Goal: Obtain resource: Obtain resource

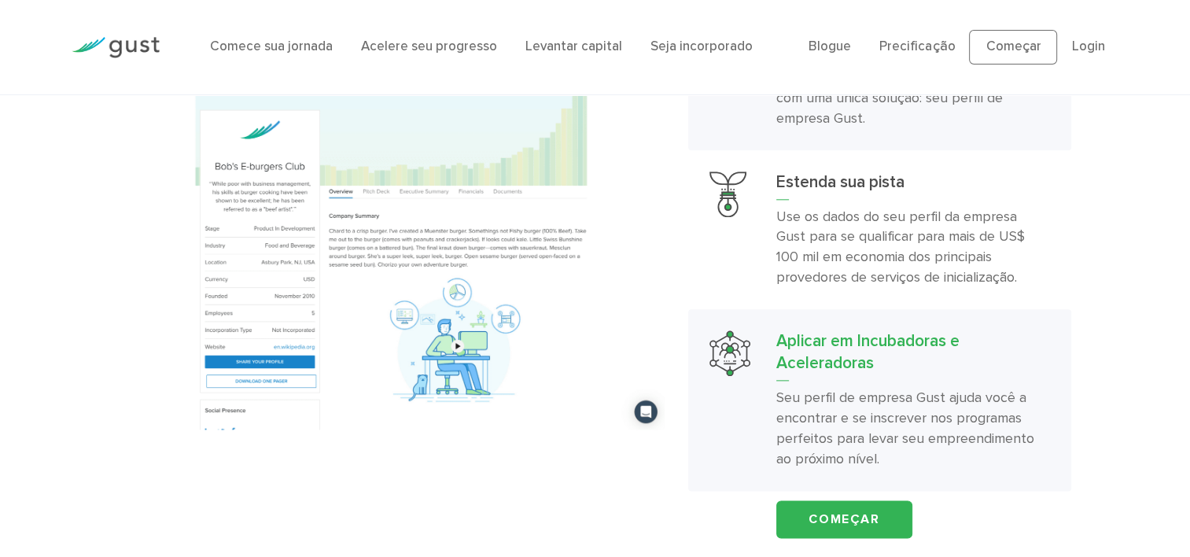
scroll to position [1778, 0]
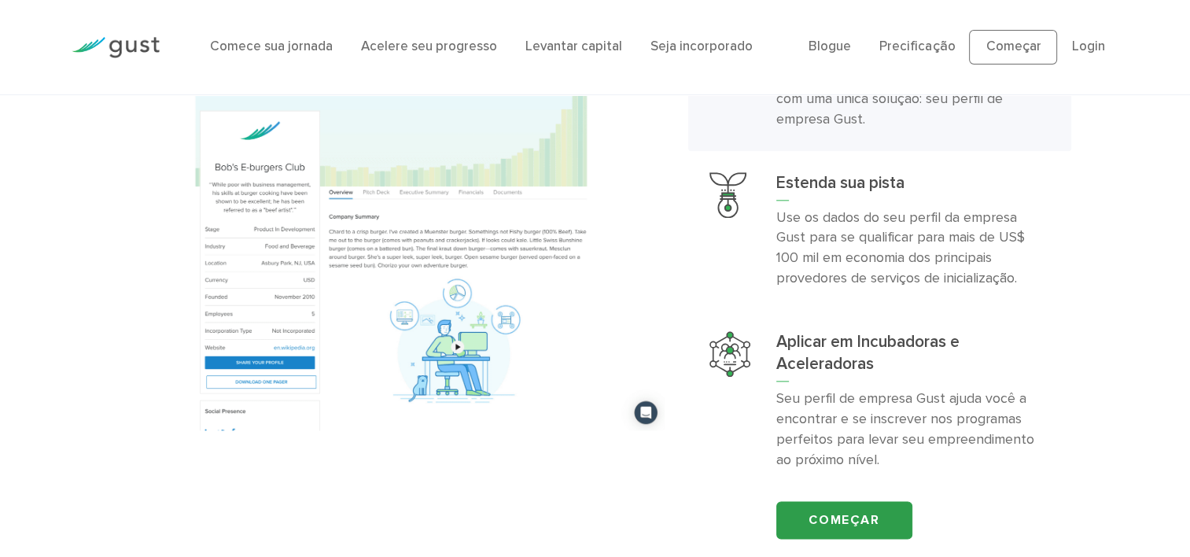
click at [858, 518] on link "Começar" at bounding box center [844, 520] width 136 height 38
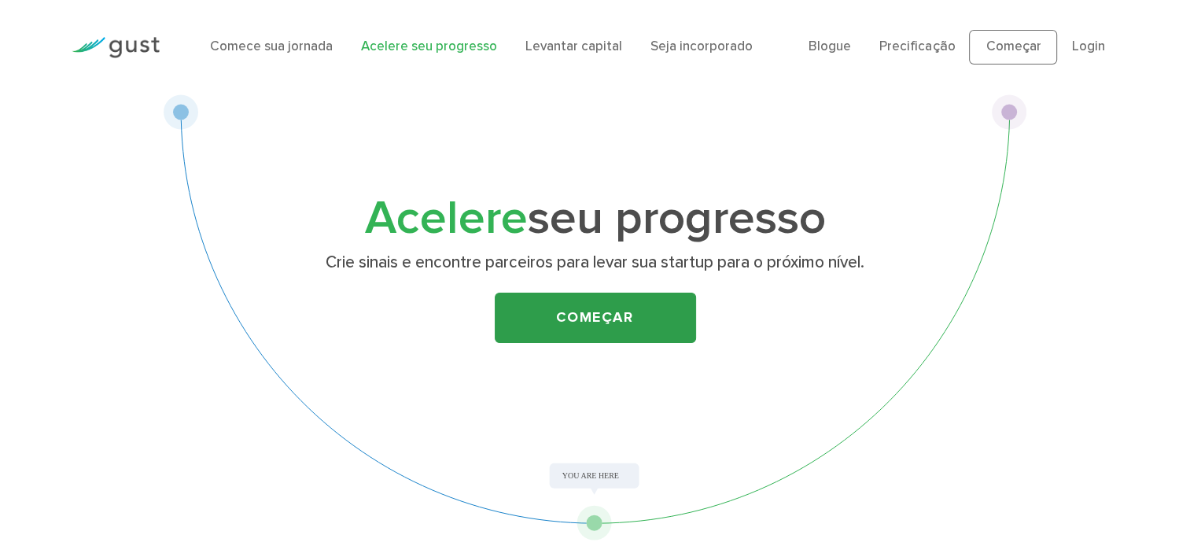
click at [604, 317] on link "Começar" at bounding box center [595, 318] width 201 height 50
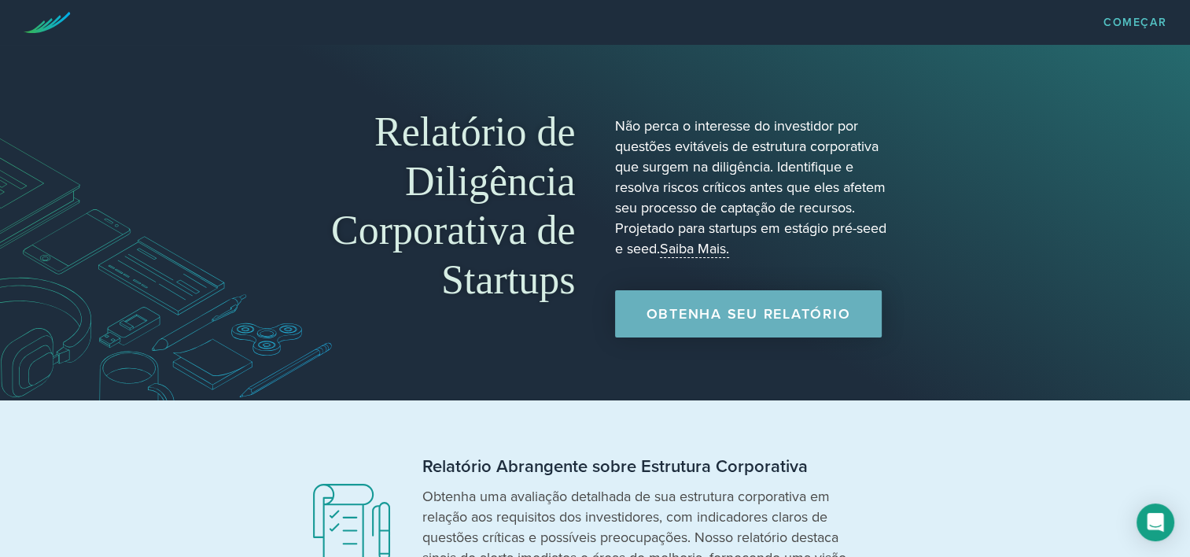
click at [809, 315] on link "Obtenha seu relatório" at bounding box center [748, 313] width 267 height 47
